Goal: Task Accomplishment & Management: Use online tool/utility

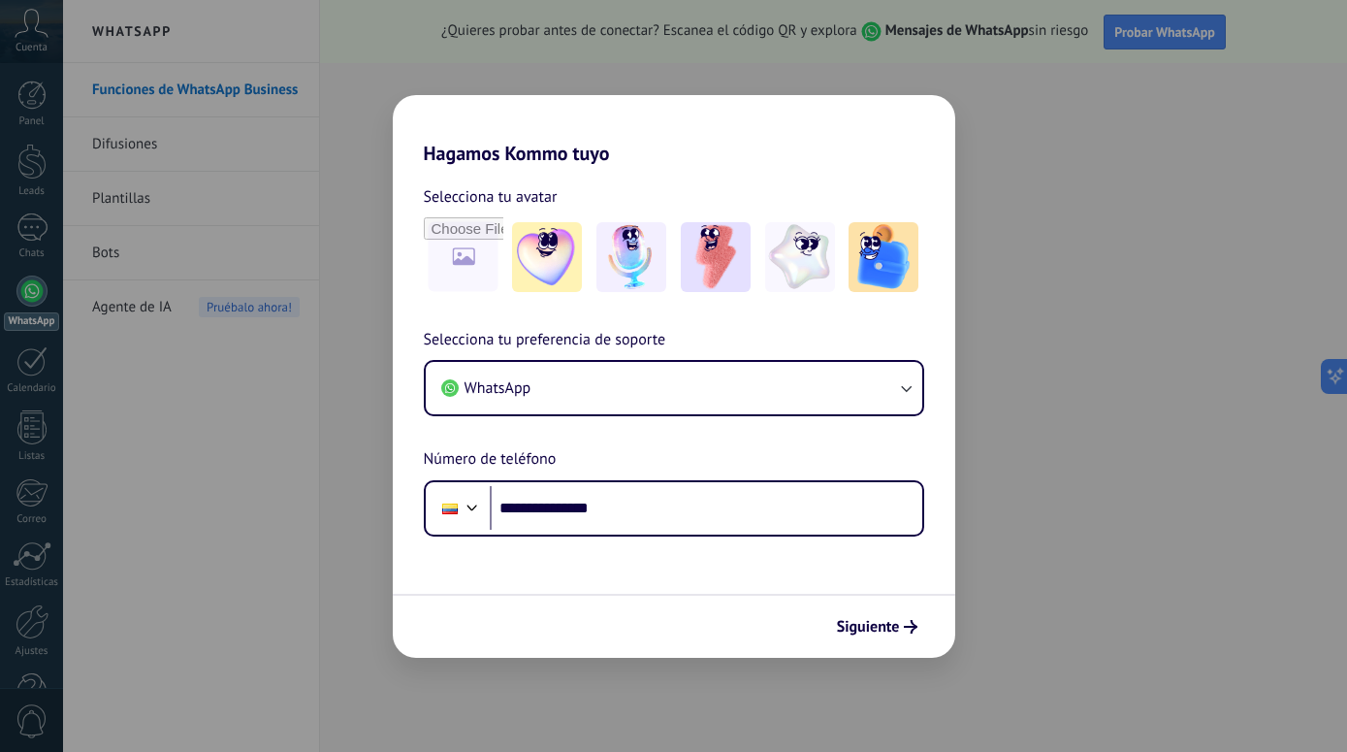
type input "**********"
click at [875, 620] on span "Siguiente" at bounding box center [868, 627] width 63 height 14
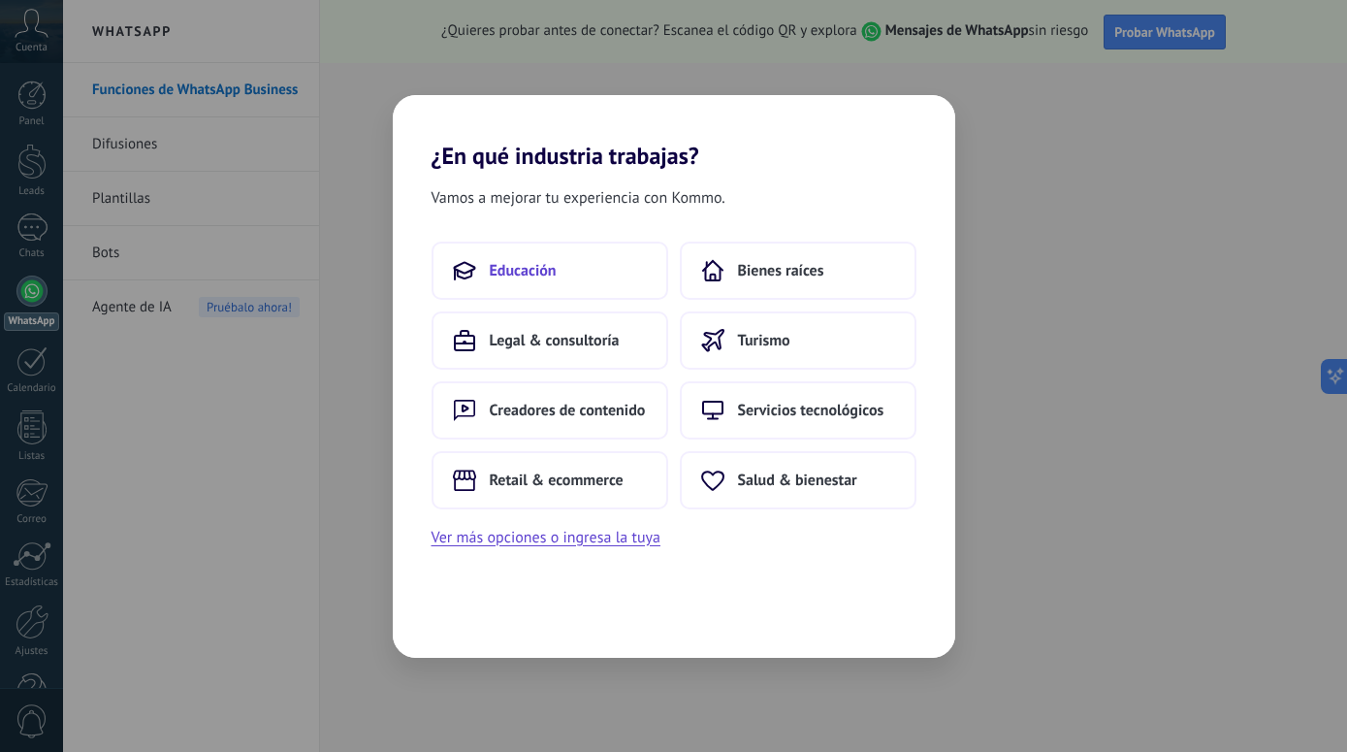
click at [535, 267] on span "Educación" at bounding box center [523, 270] width 67 height 19
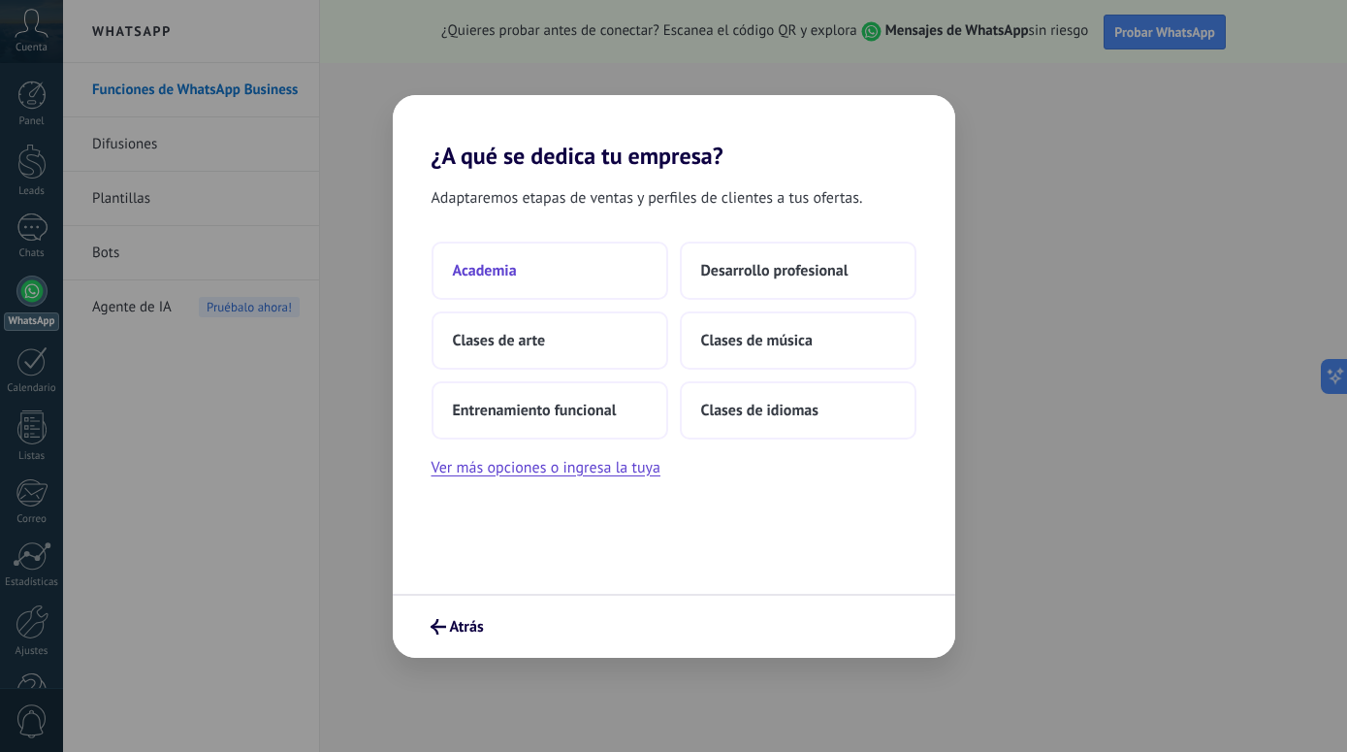
click at [529, 273] on button "Academia" at bounding box center [550, 271] width 237 height 58
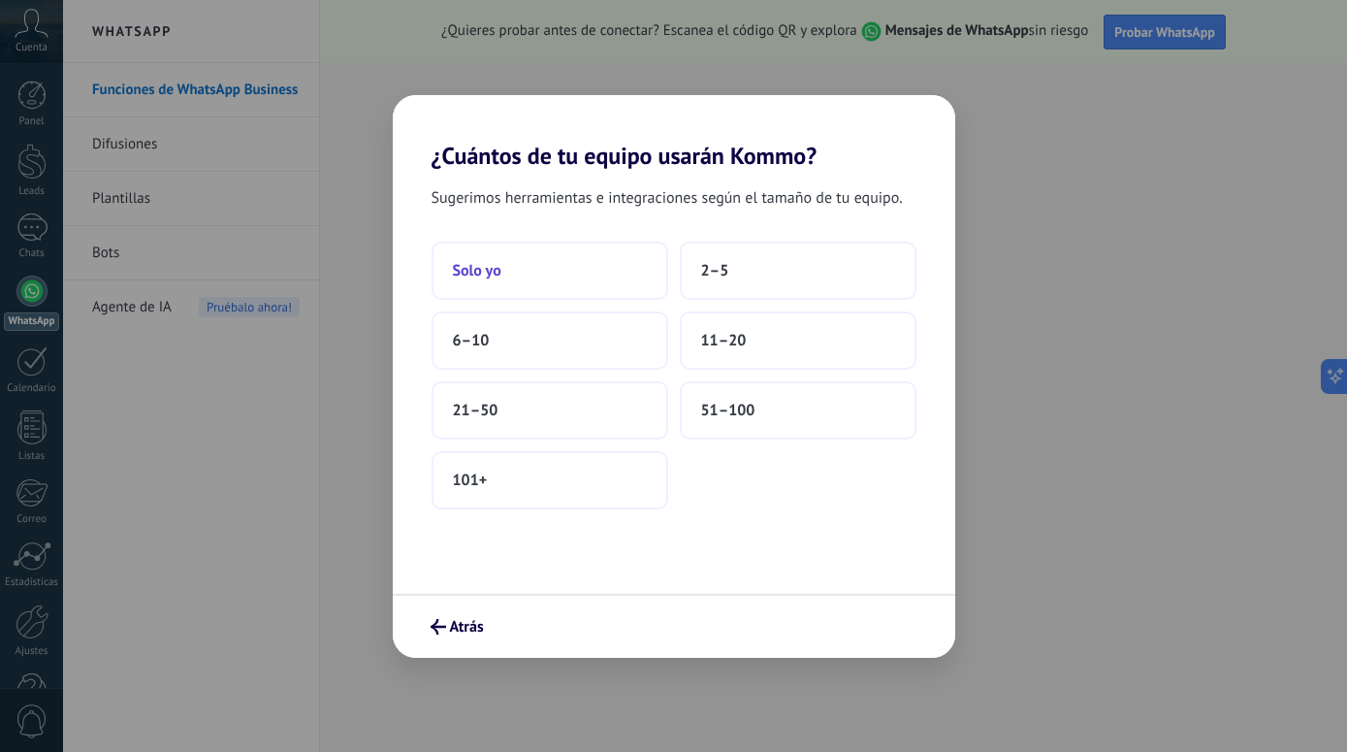
click at [517, 272] on button "Solo yo" at bounding box center [550, 271] width 237 height 58
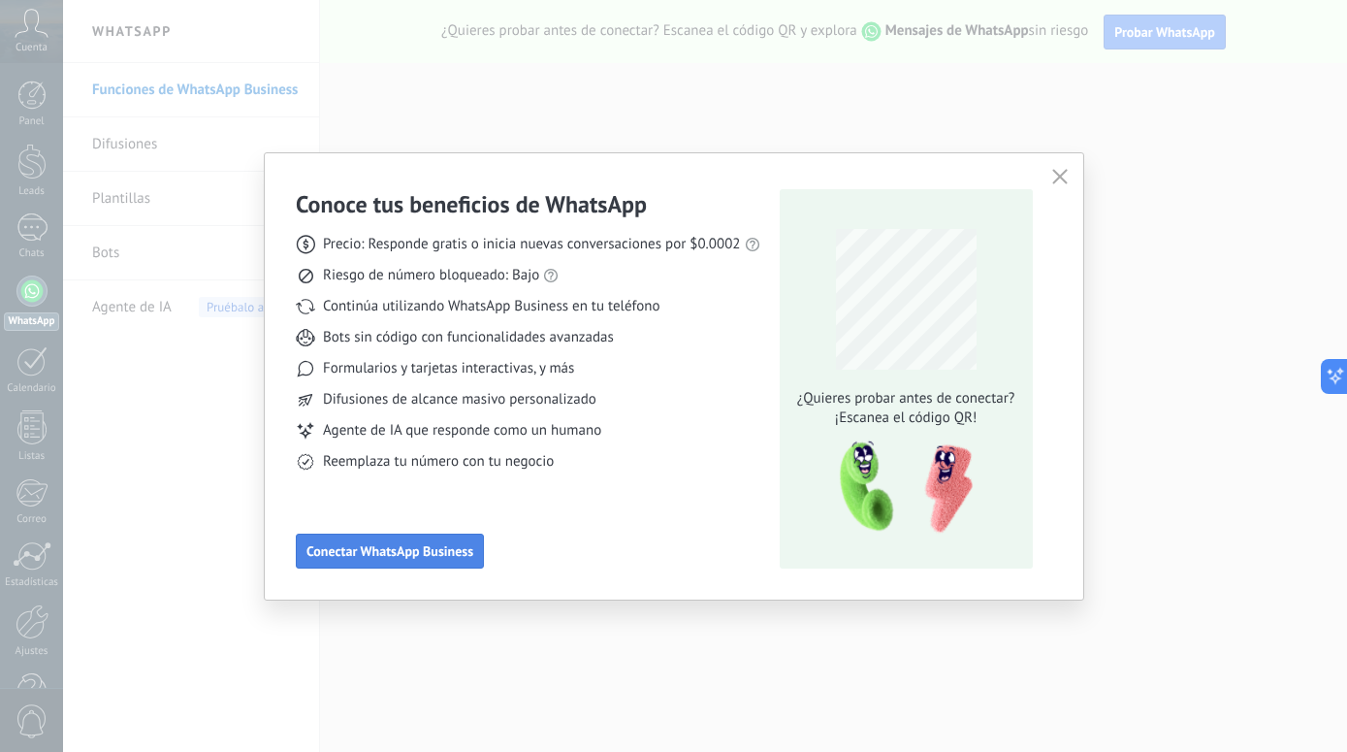
click at [415, 562] on button "Conectar WhatsApp Business" at bounding box center [390, 551] width 188 height 35
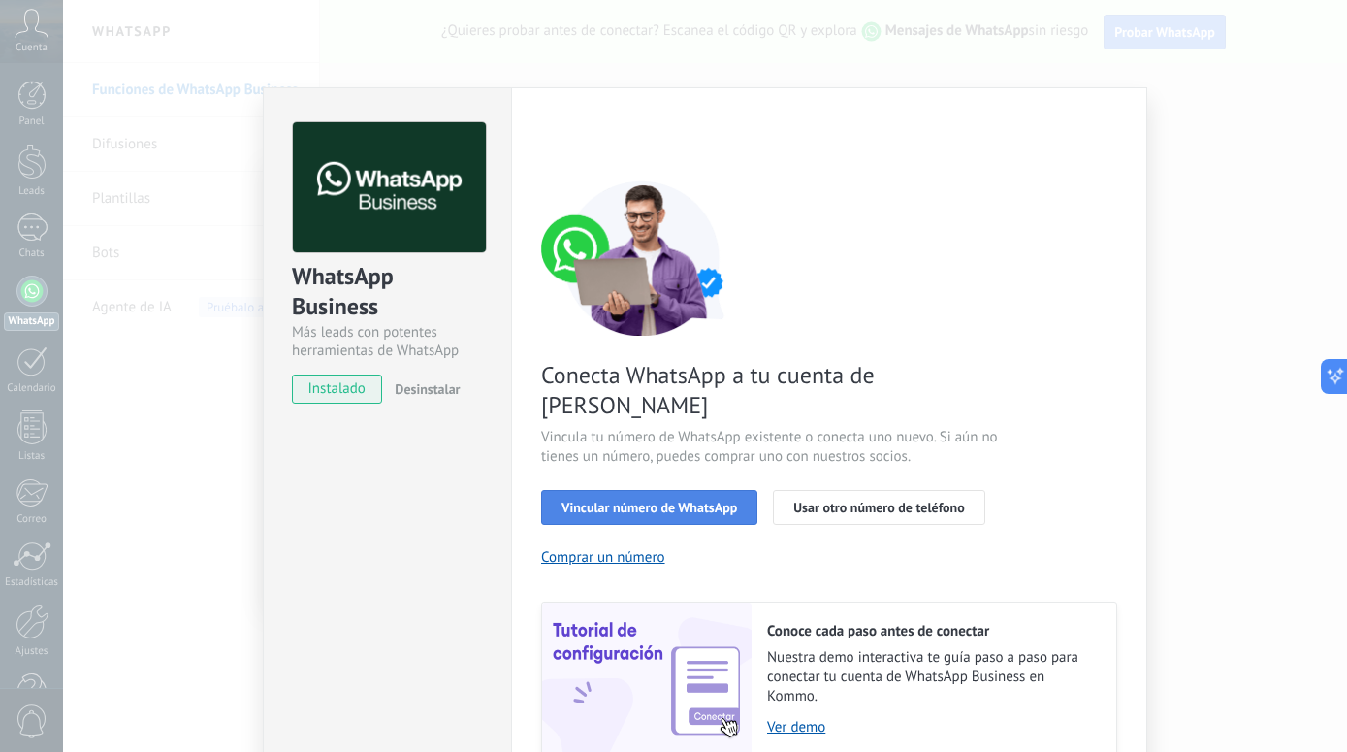
click at [679, 490] on button "Vincular número de WhatsApp" at bounding box center [649, 507] width 216 height 35
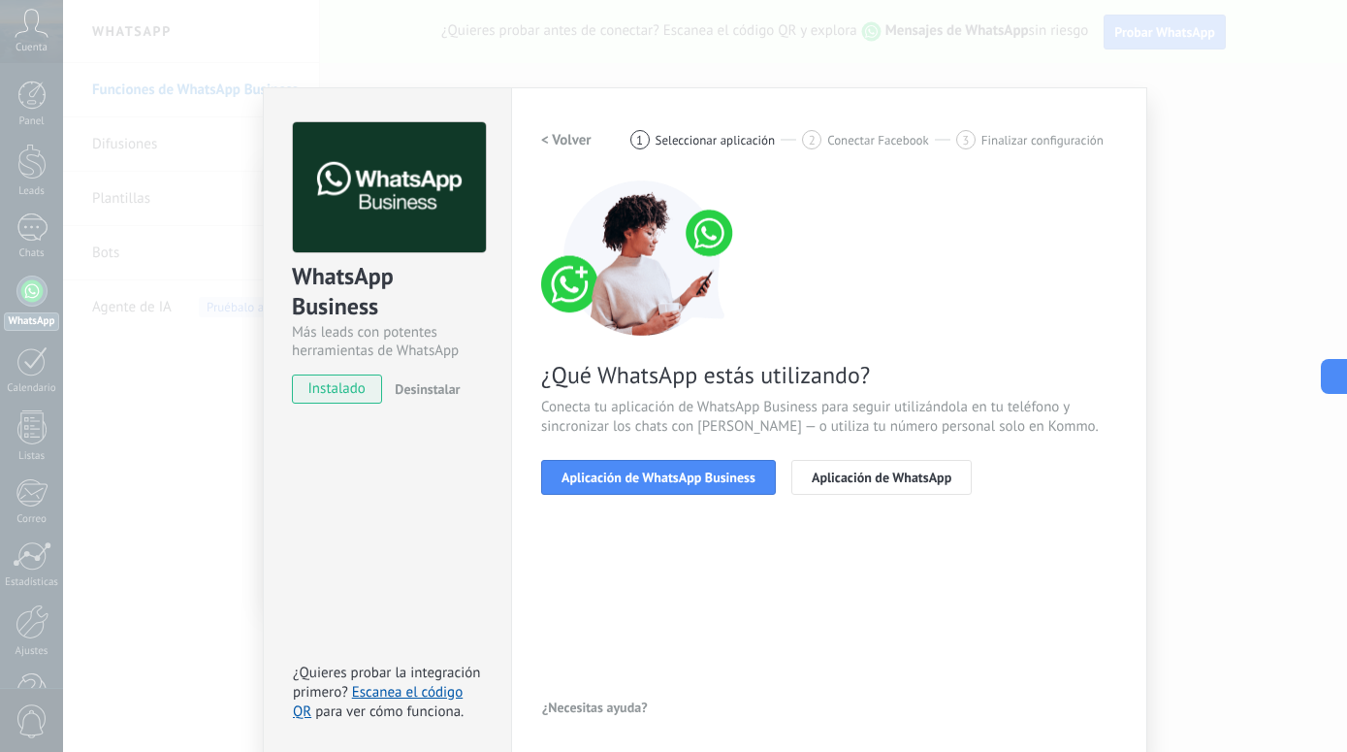
click at [347, 396] on span "instalado" at bounding box center [337, 388] width 88 height 29
click at [609, 490] on button "Aplicación de WhatsApp Business" at bounding box center [658, 477] width 235 height 35
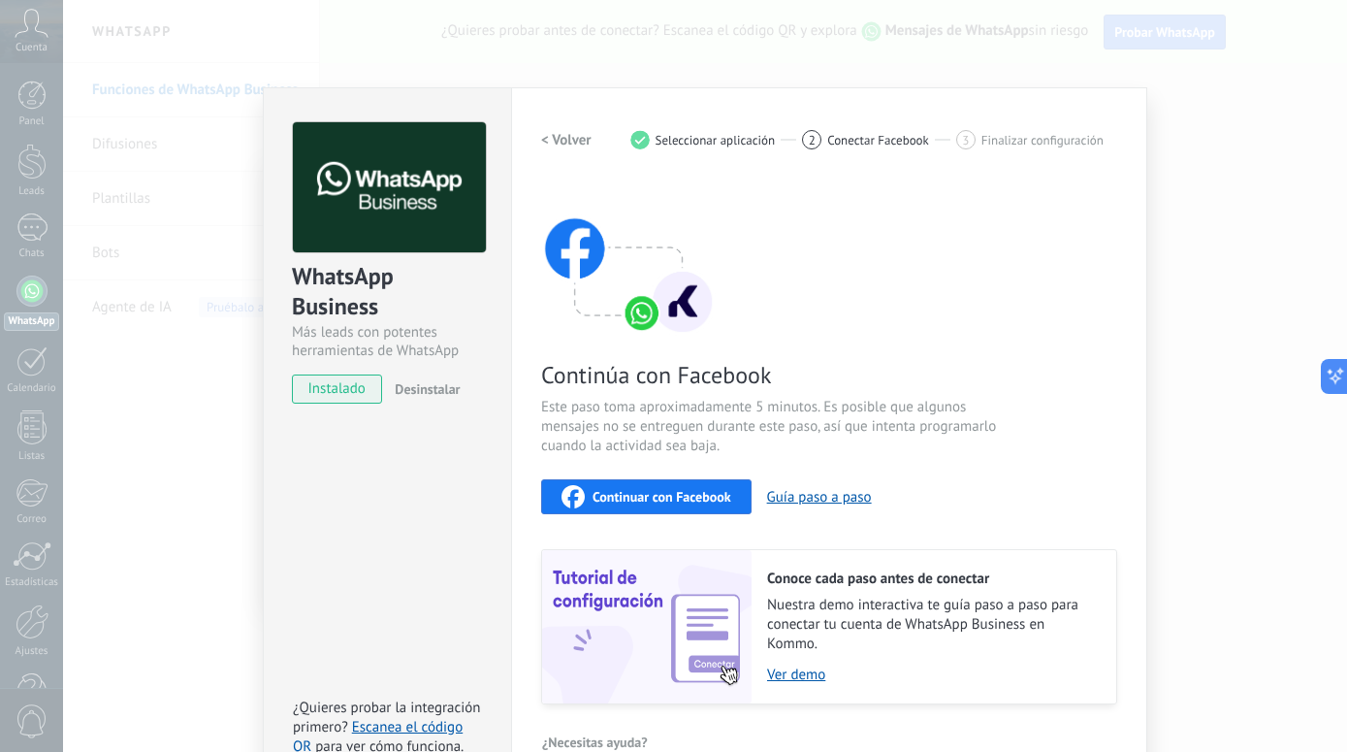
click at [702, 499] on span "Continuar con Facebook" at bounding box center [662, 497] width 139 height 14
click at [341, 396] on span "instalado" at bounding box center [337, 388] width 88 height 29
click at [805, 503] on button "Guía paso a paso" at bounding box center [819, 497] width 105 height 18
click at [716, 140] on span "Seleccionar aplicación" at bounding box center [716, 140] width 120 height 15
click at [553, 138] on h2 "< Volver" at bounding box center [566, 140] width 50 height 18
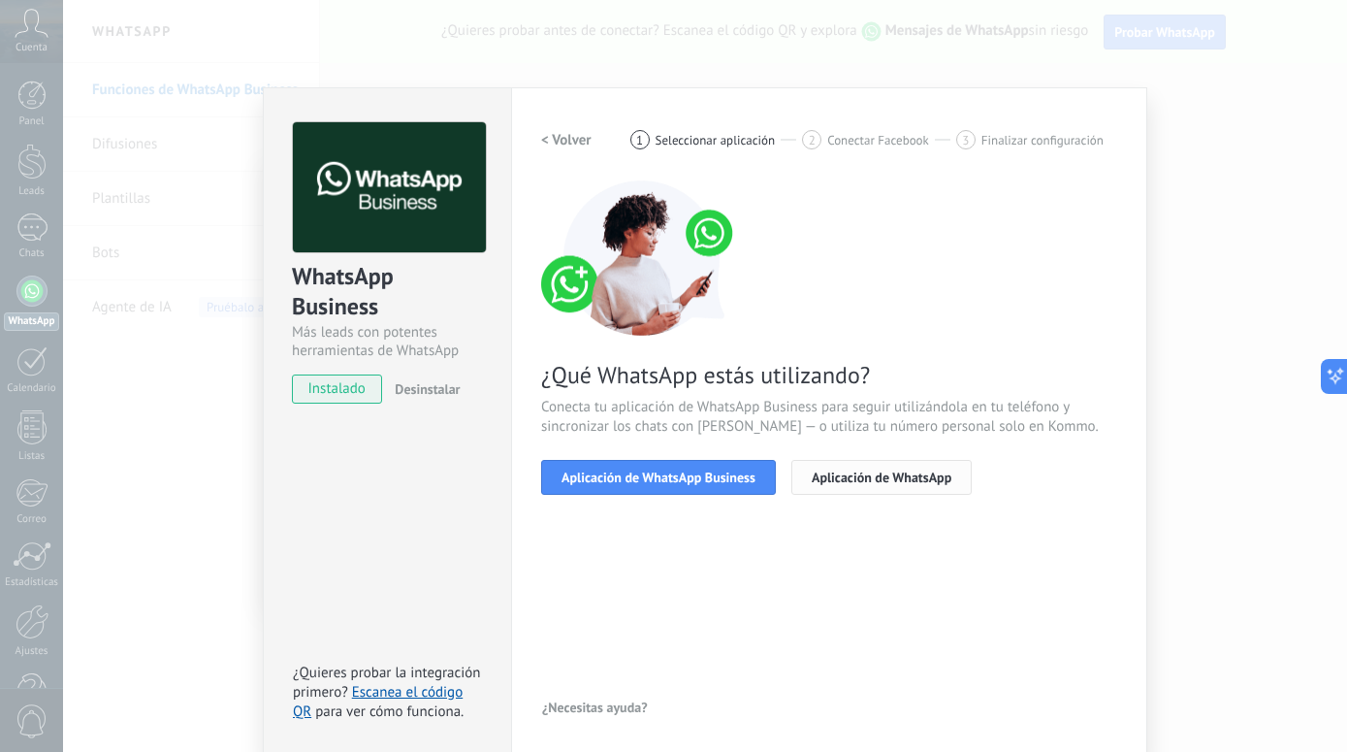
click at [891, 475] on span "Aplicación de WhatsApp" at bounding box center [882, 478] width 140 height 14
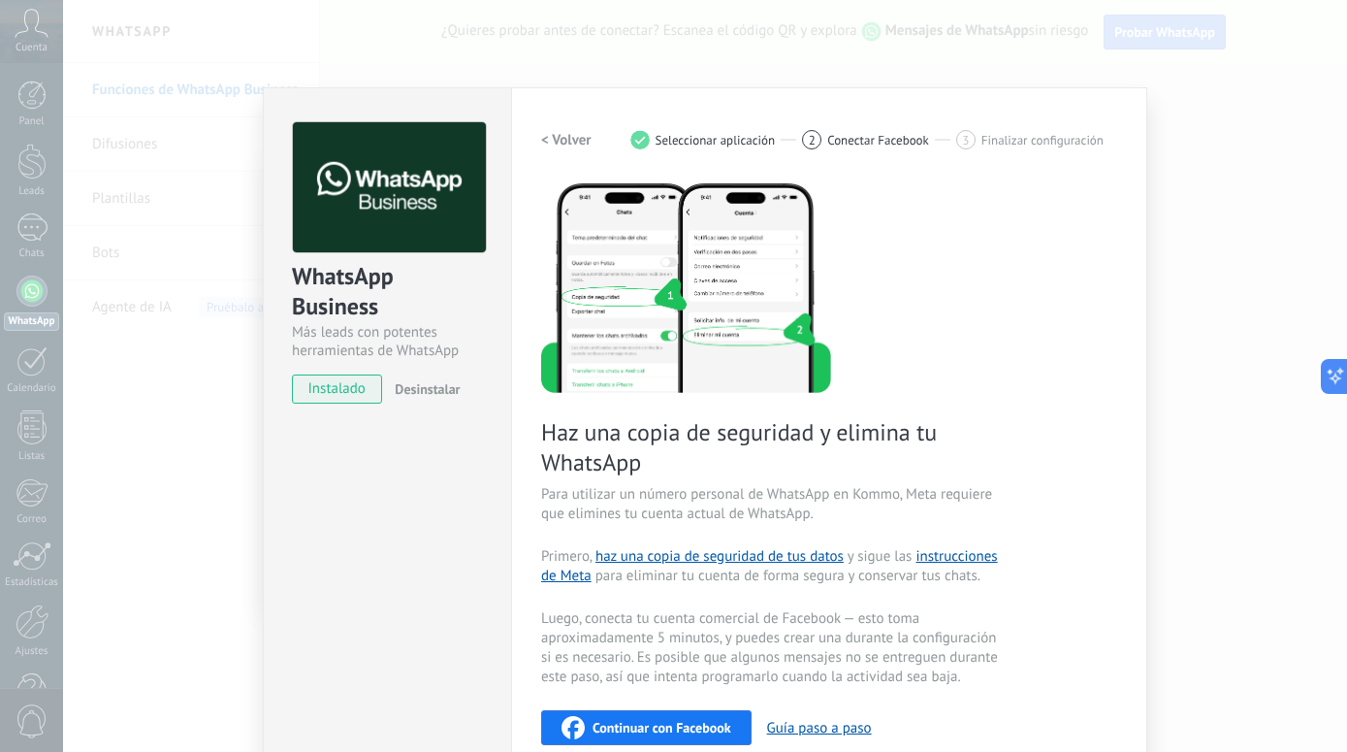
click at [923, 359] on div "Haz una copia de seguridad y elimina tu WhatsApp Para utilizar un número person…" at bounding box center [829, 557] width 576 height 755
click at [333, 391] on span "instalado" at bounding box center [337, 388] width 88 height 29
click at [842, 142] on span "Conectar Facebook" at bounding box center [879, 140] width 102 height 15
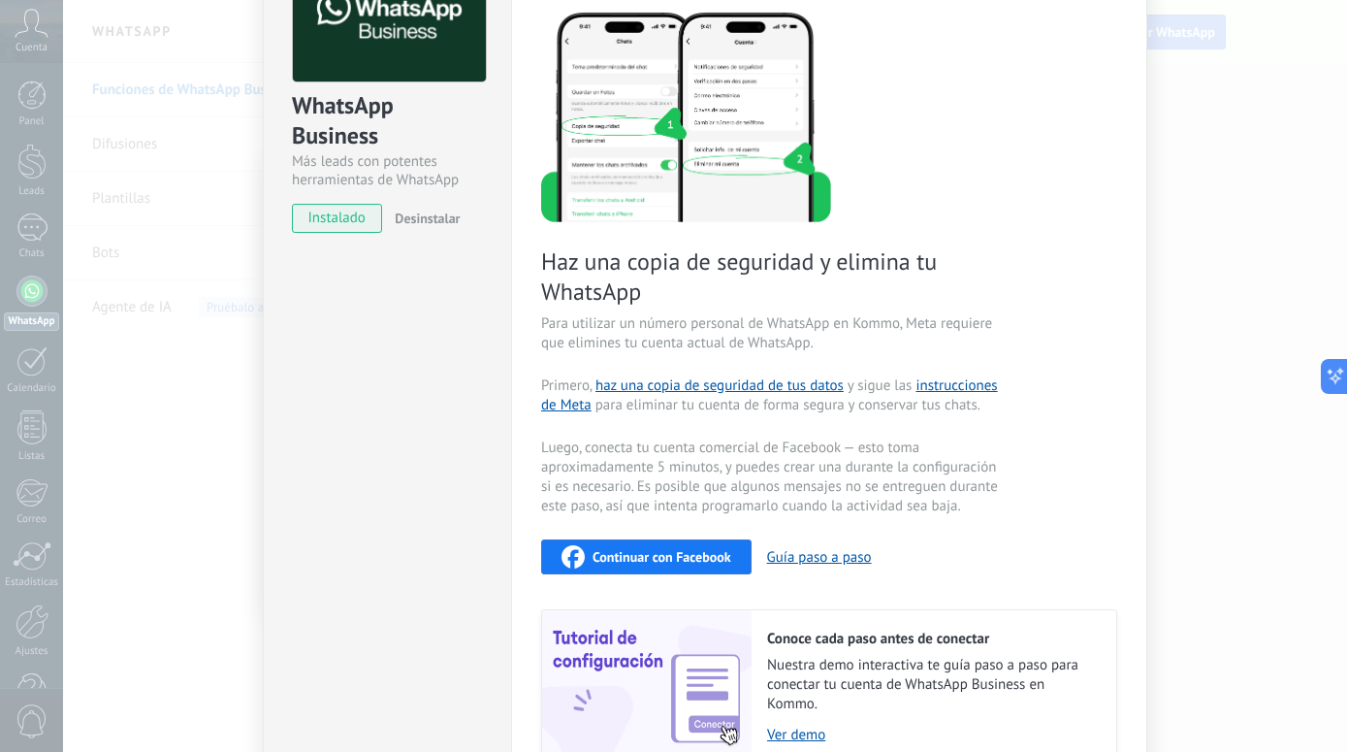
scroll to position [270, 0]
